Goal: Task Accomplishment & Management: Manage account settings

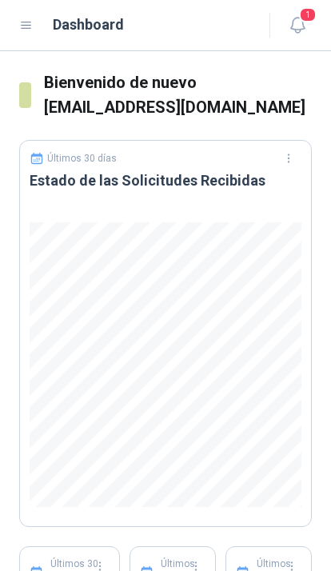
click at [302, 26] on icon "button" at bounding box center [298, 25] width 20 height 20
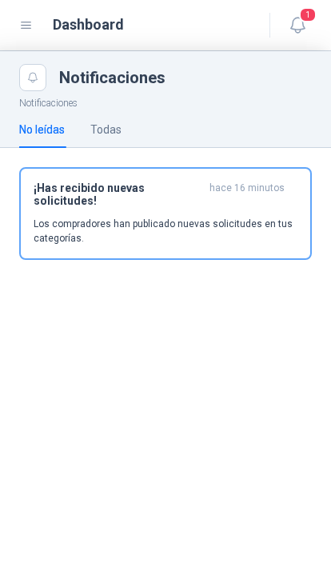
click at [123, 203] on div "¡Has recibido nuevas solicitudes! hace 16 minutos Los compradores han publicado…" at bounding box center [166, 214] width 264 height 64
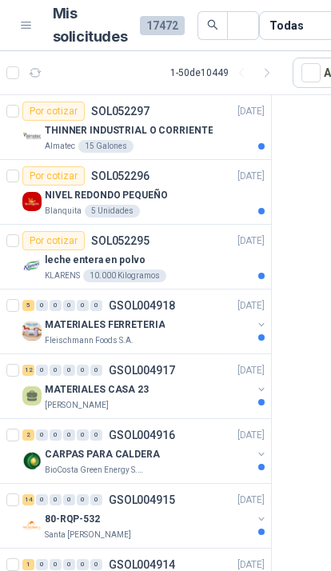
click at [267, 323] on button "button" at bounding box center [261, 325] width 13 height 13
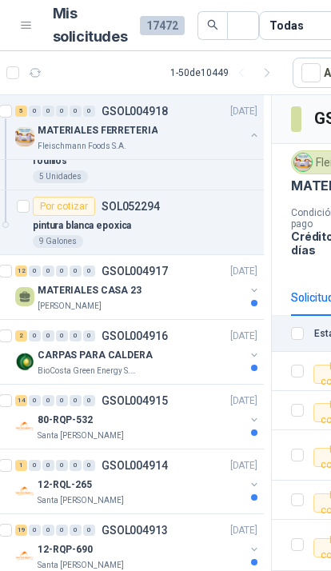
scroll to position [424, 7]
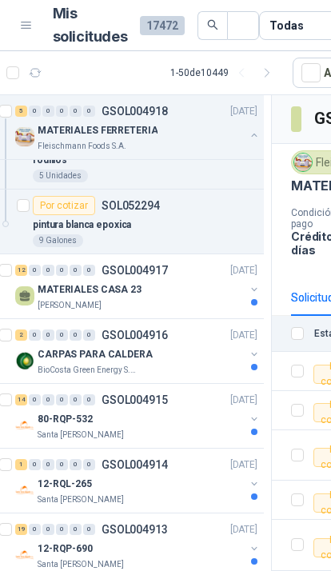
click at [259, 292] on icon "button" at bounding box center [254, 289] width 11 height 11
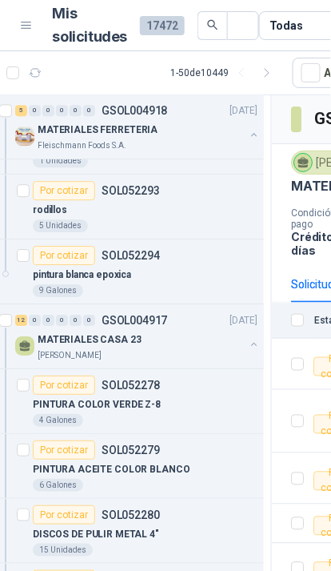
scroll to position [365, 7]
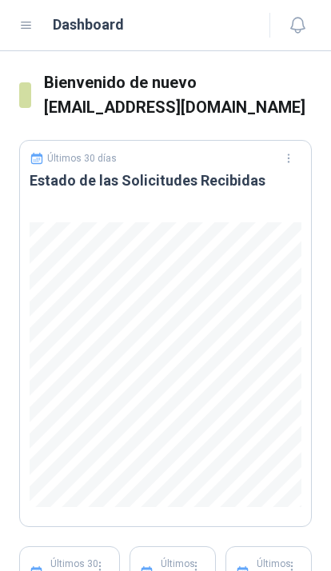
click at [290, 34] on button "button" at bounding box center [297, 25] width 29 height 29
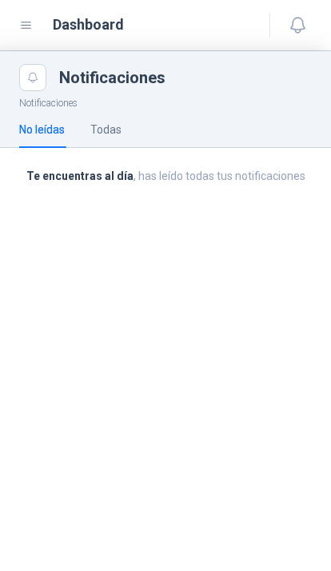
click at [22, 31] on icon at bounding box center [26, 25] width 14 height 14
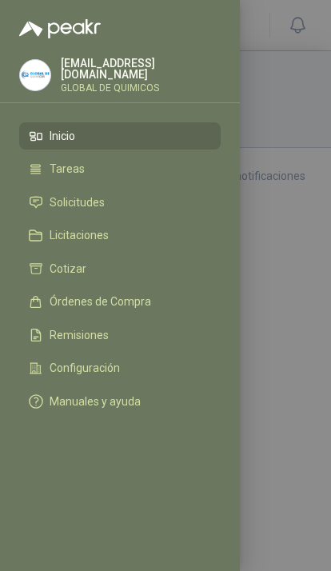
click at [31, 38] on img at bounding box center [60, 28] width 82 height 19
click at [98, 203] on span "Solicitudes" at bounding box center [77, 202] width 55 height 13
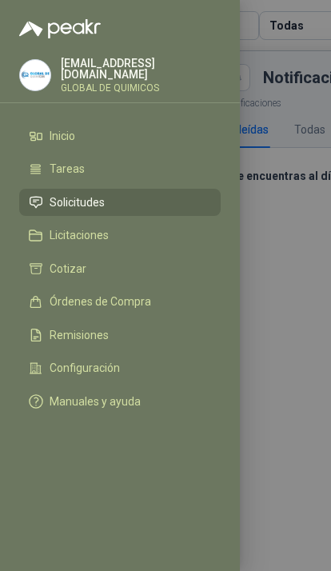
click at [169, 204] on li "Solicitudes" at bounding box center [120, 202] width 182 height 14
click at [154, 195] on li "Solicitudes" at bounding box center [120, 202] width 182 height 14
click at [284, 259] on div at bounding box center [165, 285] width 331 height 571
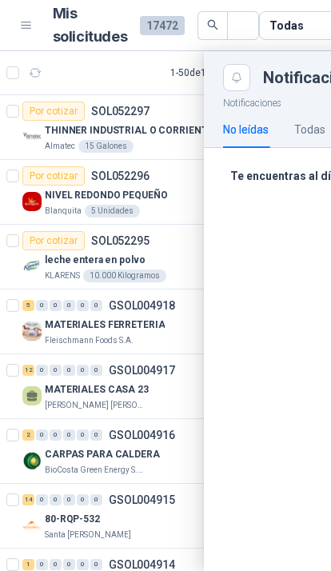
click at [164, 178] on div at bounding box center [267, 311] width 535 height 520
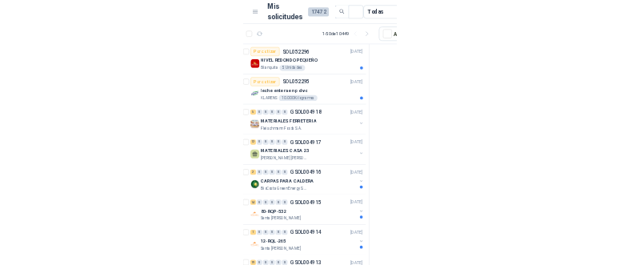
scroll to position [67, 6]
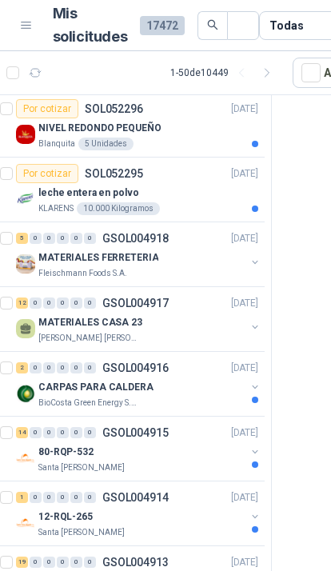
click at [231, 189] on div "leche entera en polvo" at bounding box center [148, 192] width 220 height 19
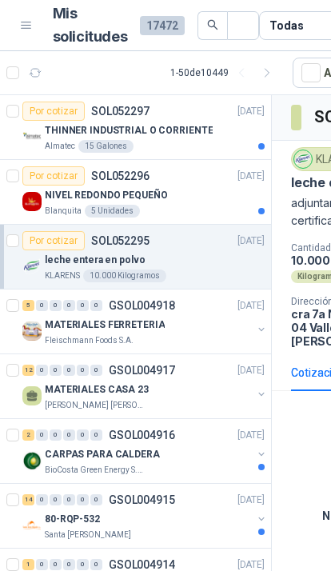
click at [256, 329] on button "button" at bounding box center [261, 329] width 13 height 13
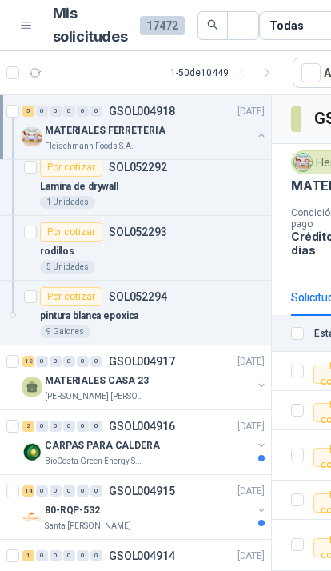
scroll to position [334, 0]
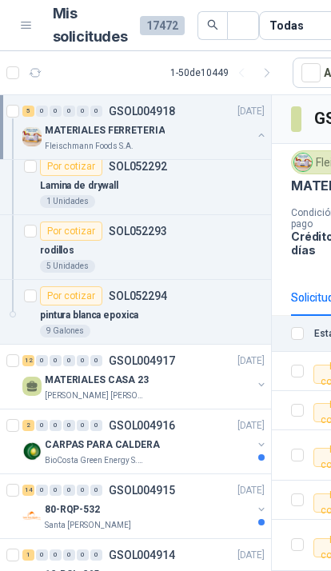
click at [234, 311] on div "pintura blanca epoxica" at bounding box center [152, 315] width 225 height 19
